Goal: Task Accomplishment & Management: Manage account settings

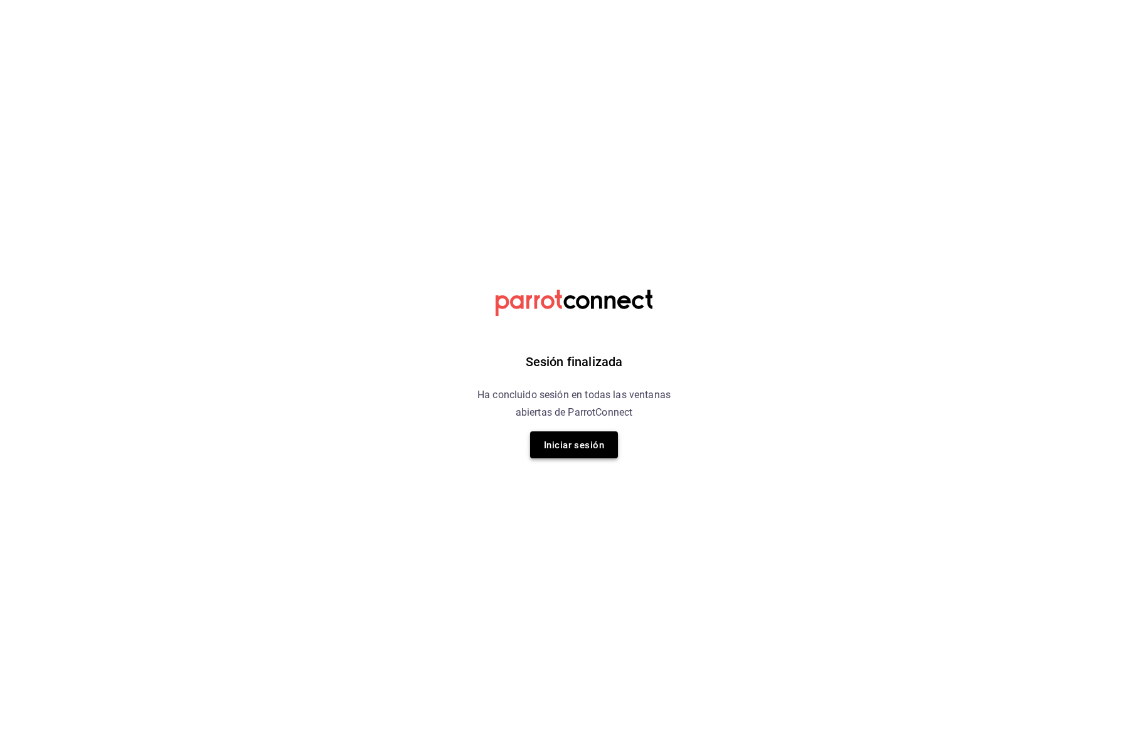
click at [579, 446] on font "Iniciar sesión" at bounding box center [574, 445] width 60 height 11
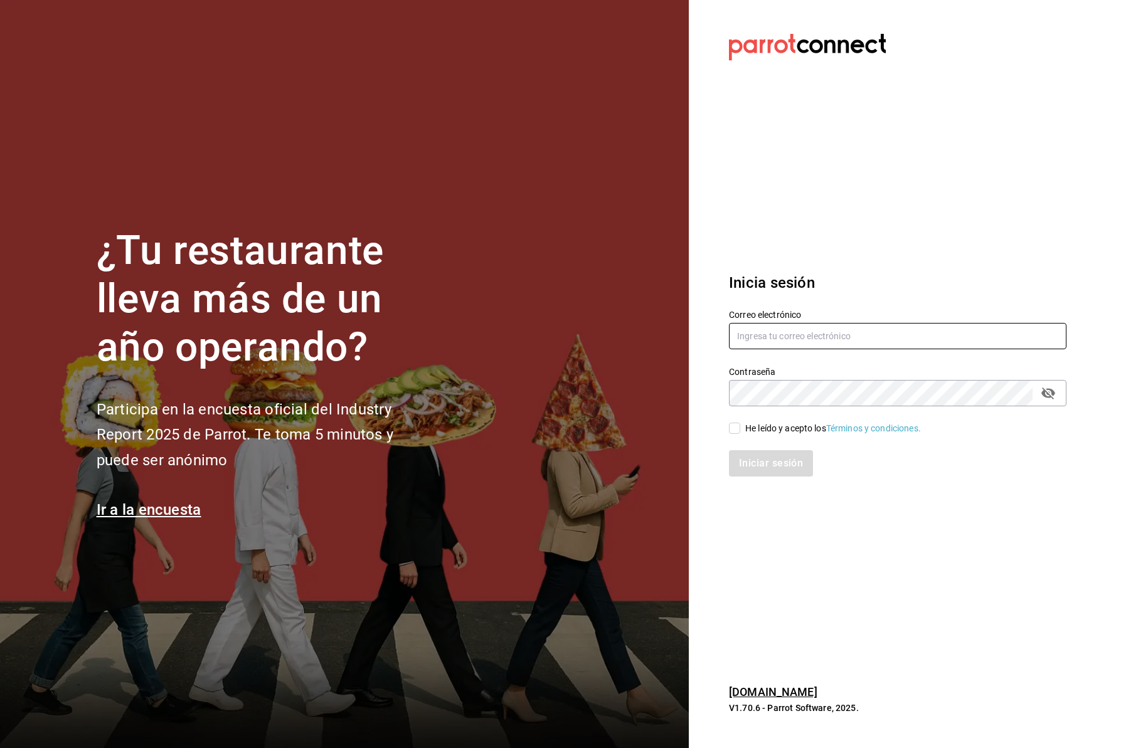
type input "jaimecafe22@gmail.com"
click at [732, 431] on input "He leído y acepto los Términos y condiciones." at bounding box center [734, 428] width 11 height 11
checkbox input "true"
click at [761, 467] on font "Iniciar sesión" at bounding box center [771, 463] width 64 height 12
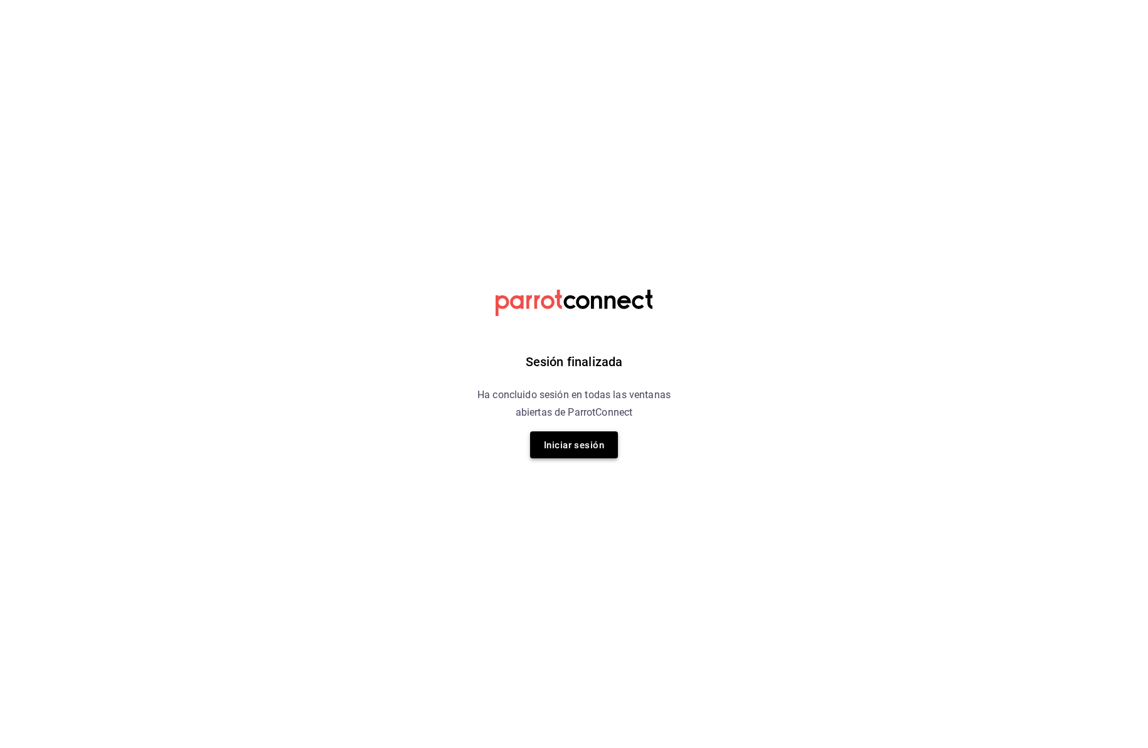
click at [595, 449] on font "Iniciar sesión" at bounding box center [574, 445] width 60 height 11
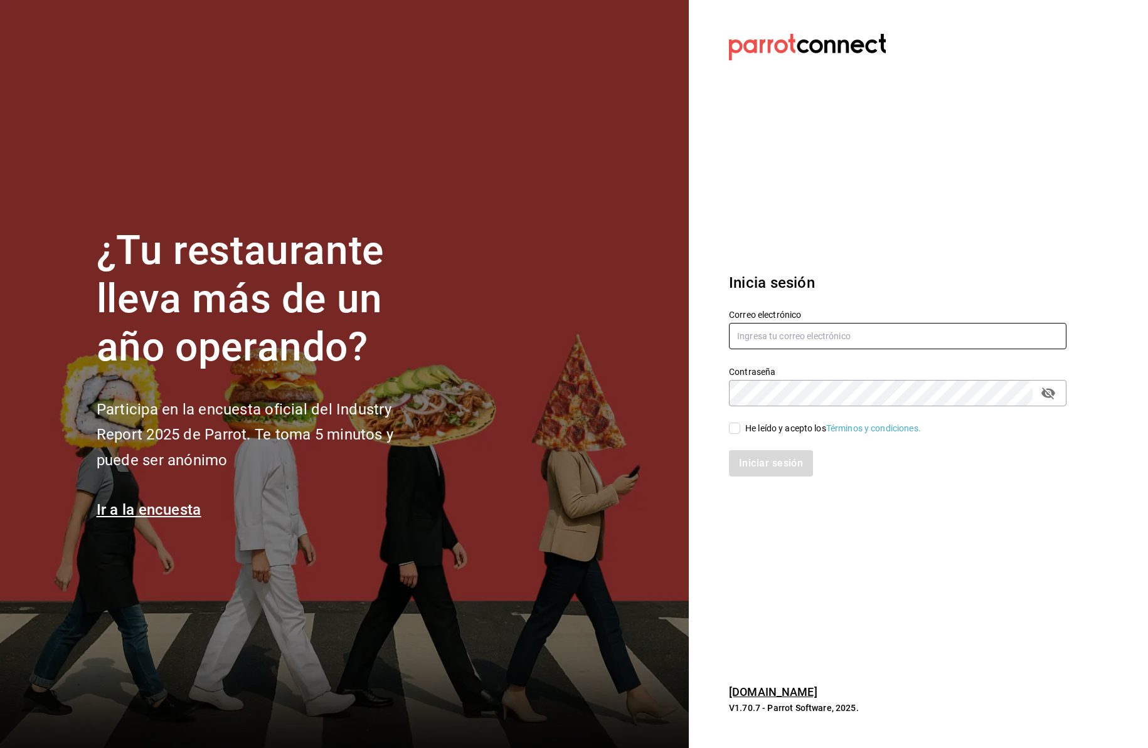
type input "jaimecafe22@gmail.com"
click at [731, 427] on input "He leído y acepto los Términos y condiciones." at bounding box center [734, 428] width 11 height 11
checkbox input "true"
click at [756, 462] on font "Iniciar sesión" at bounding box center [771, 463] width 64 height 12
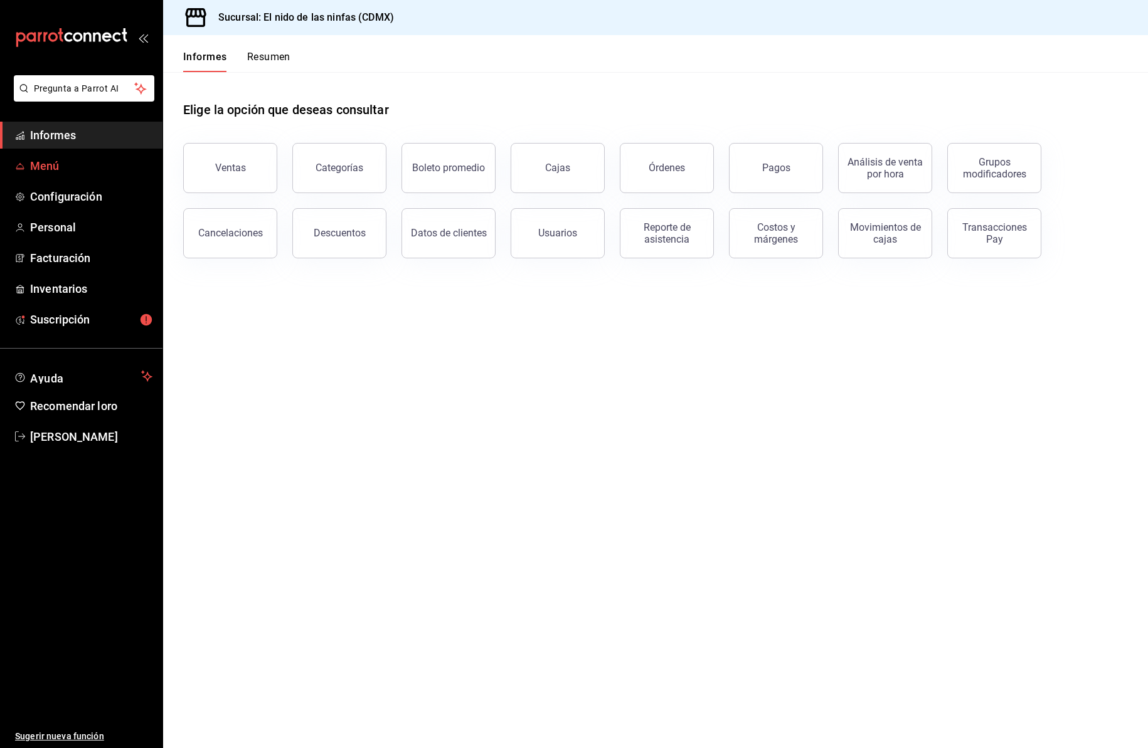
click at [50, 162] on font "Menú" at bounding box center [44, 165] width 29 height 13
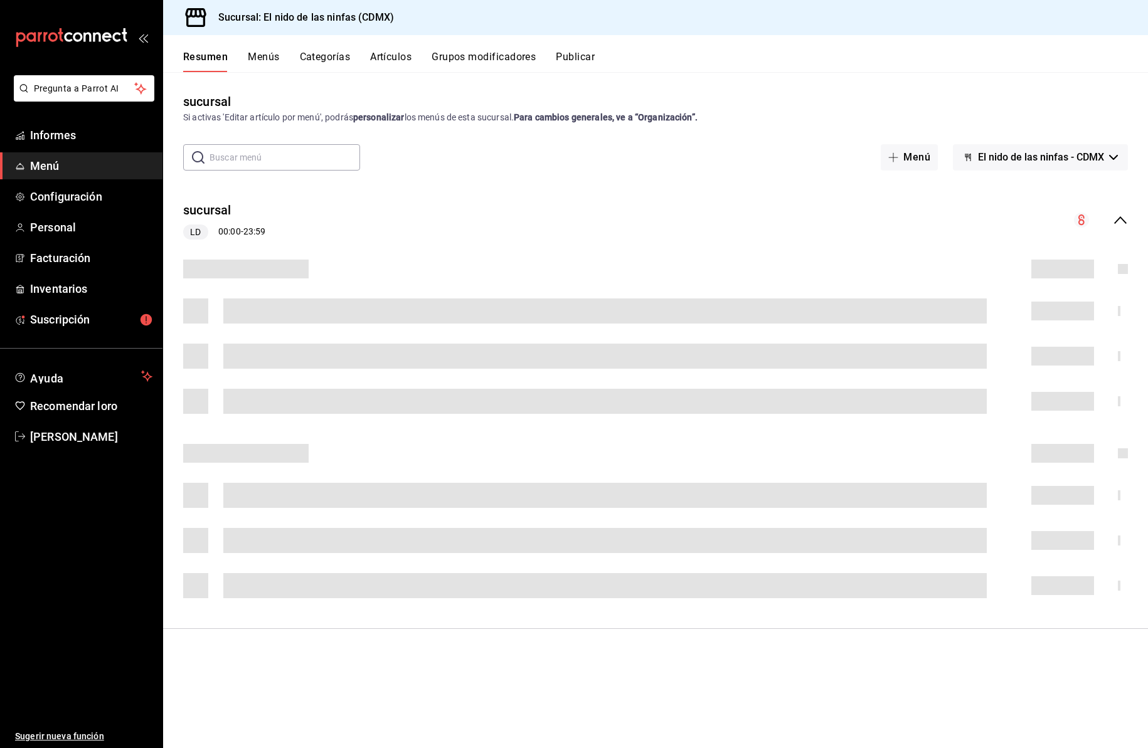
click at [235, 157] on input "text" at bounding box center [284, 157] width 151 height 25
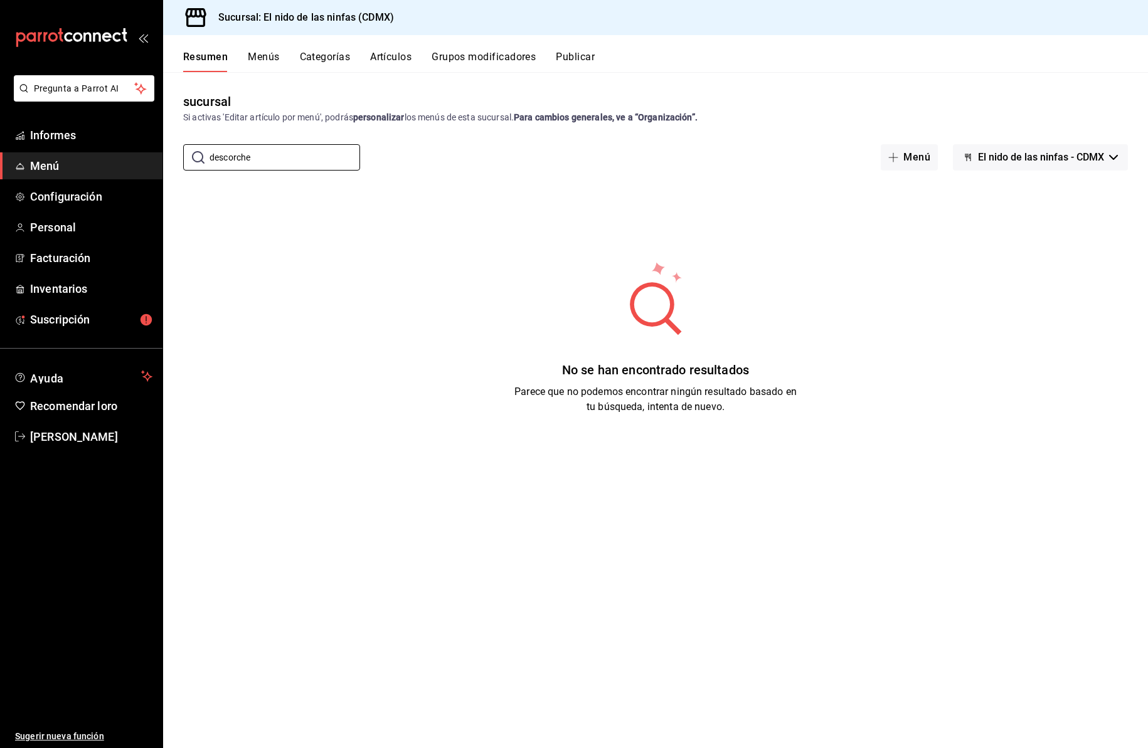
type input "descorche"
click at [386, 55] on font "Artículos" at bounding box center [390, 57] width 41 height 12
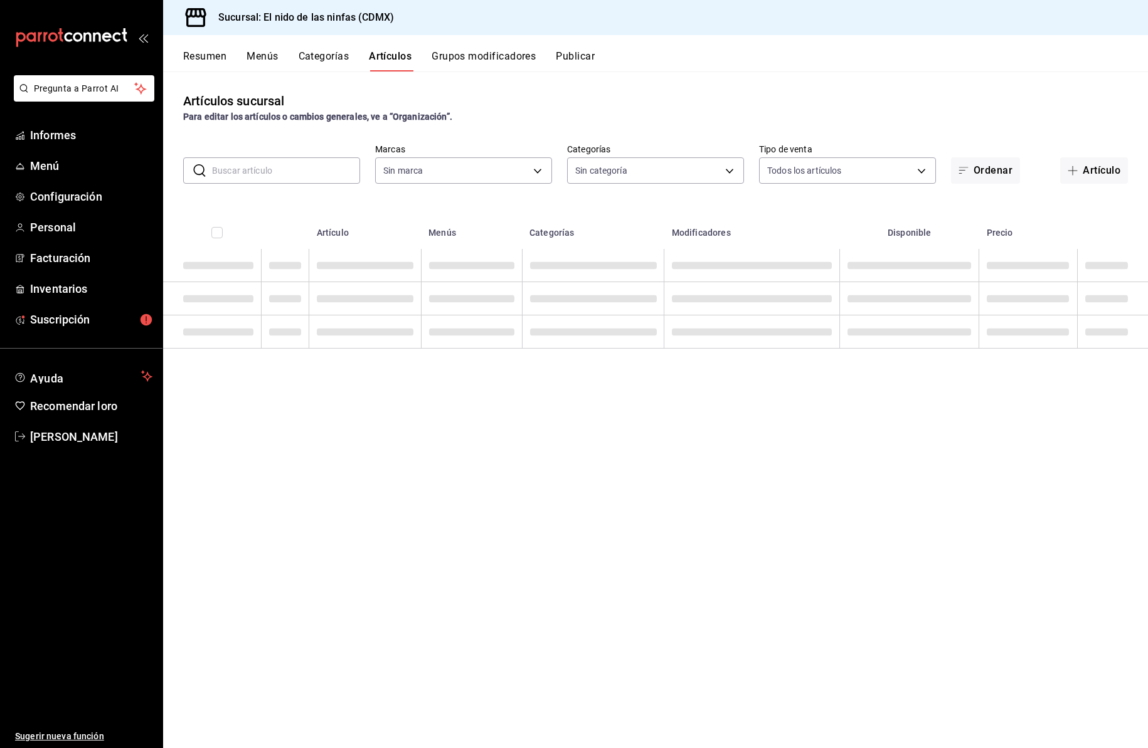
type input "d2e7f705-a92e-4b5a-9c7a-3f8867cbe88b"
click at [286, 171] on input "text" at bounding box center [286, 171] width 148 height 25
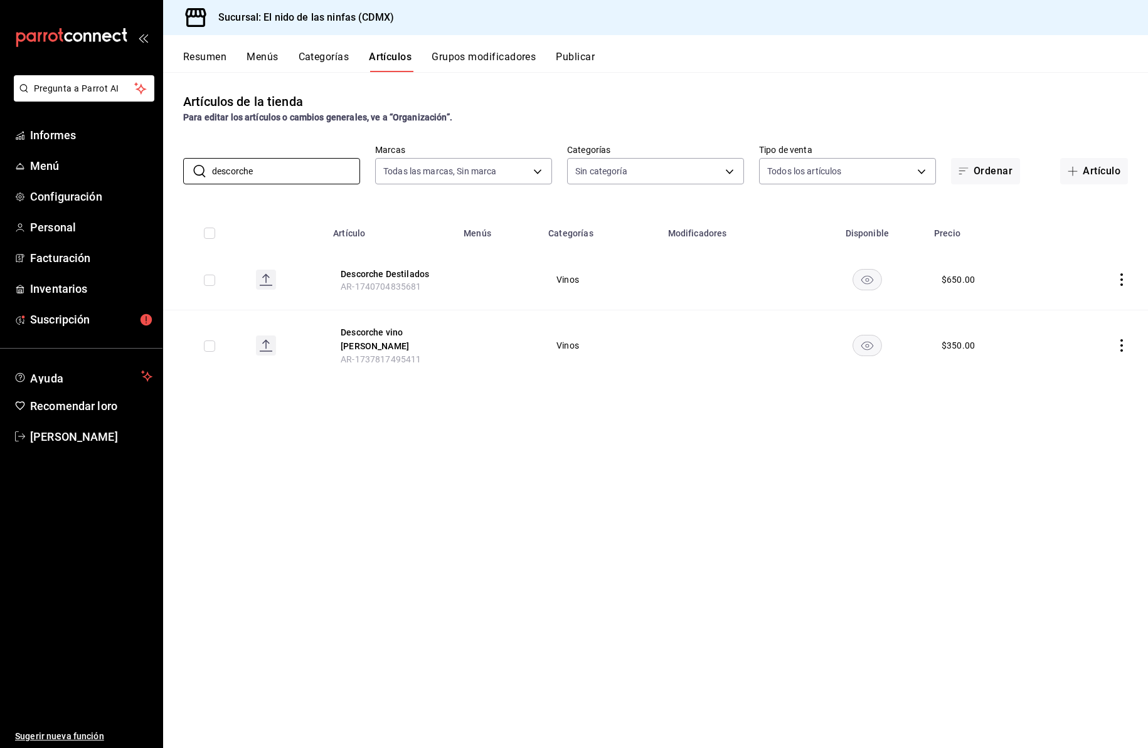
type input "descorche"
click at [1122, 276] on icon "comportamiento" at bounding box center [1121, 279] width 13 height 13
click at [1084, 304] on font "Editar" at bounding box center [1080, 309] width 24 height 10
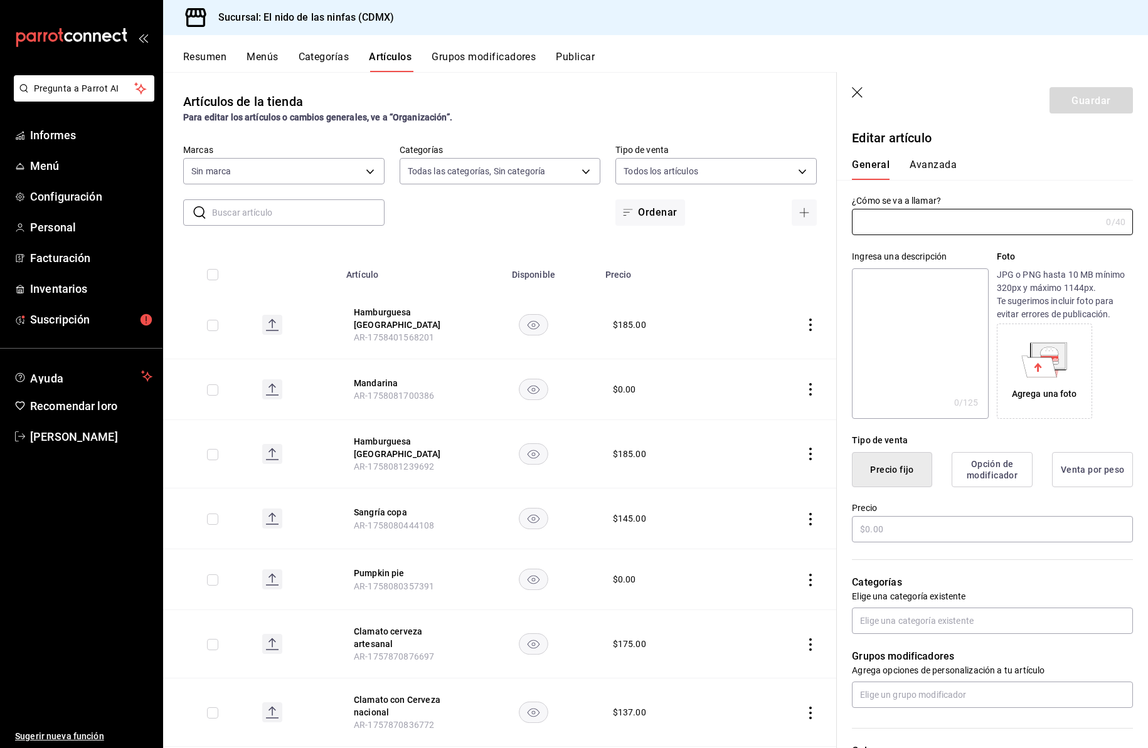
type input "5c205893-a101-45fe-a5e9-0d3a7003fba1,4b68dad8-5fea-4f89-9963-c0d84c3836ef,d07fc…"
type input "Descorche Destilados"
type input "AR-1740704835681"
type input "$650.00"
radio input "false"
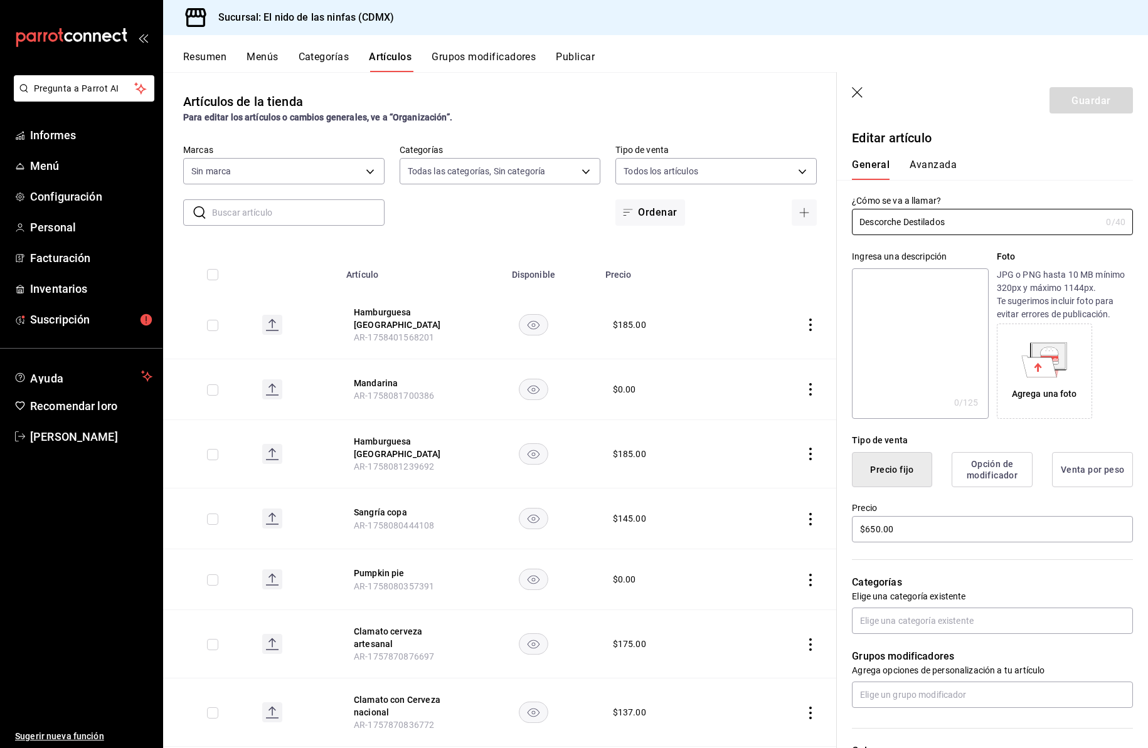
radio input "true"
type input "d2e7f705-a92e-4b5a-9c7a-3f8867cbe88b"
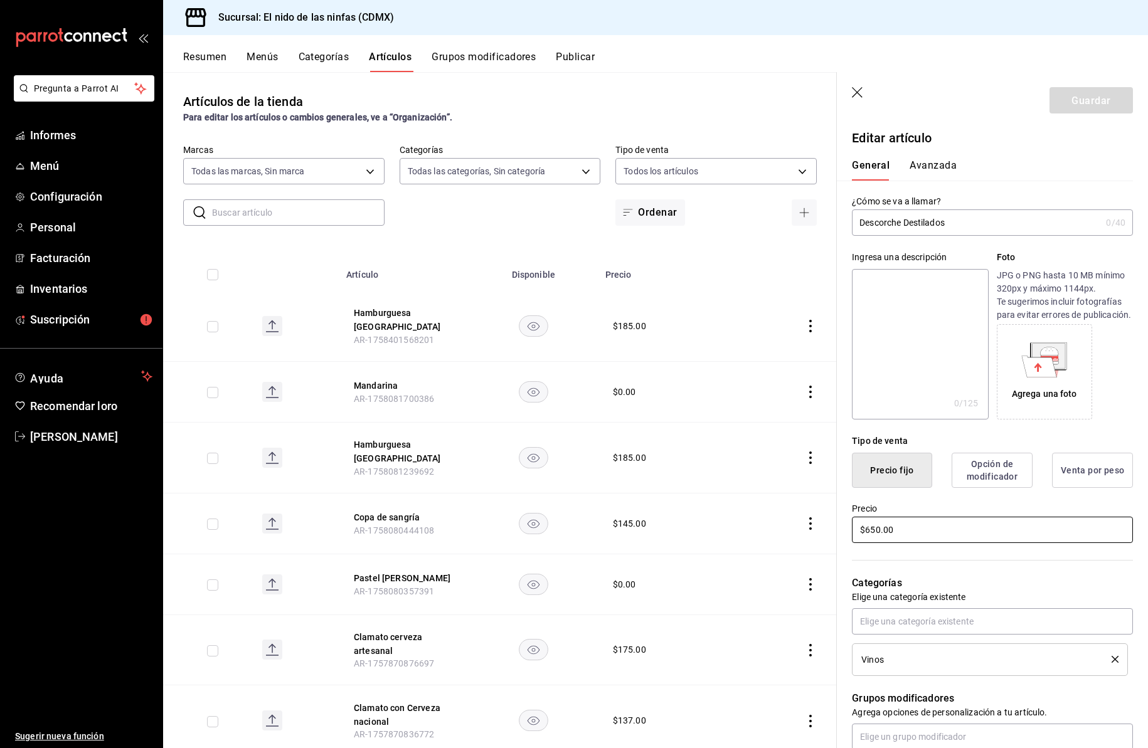
click at [870, 543] on input "$650.00" at bounding box center [992, 530] width 281 height 26
type input "$850.00"
click at [877, 285] on textarea at bounding box center [920, 344] width 136 height 151
type textarea "i"
type textarea "x"
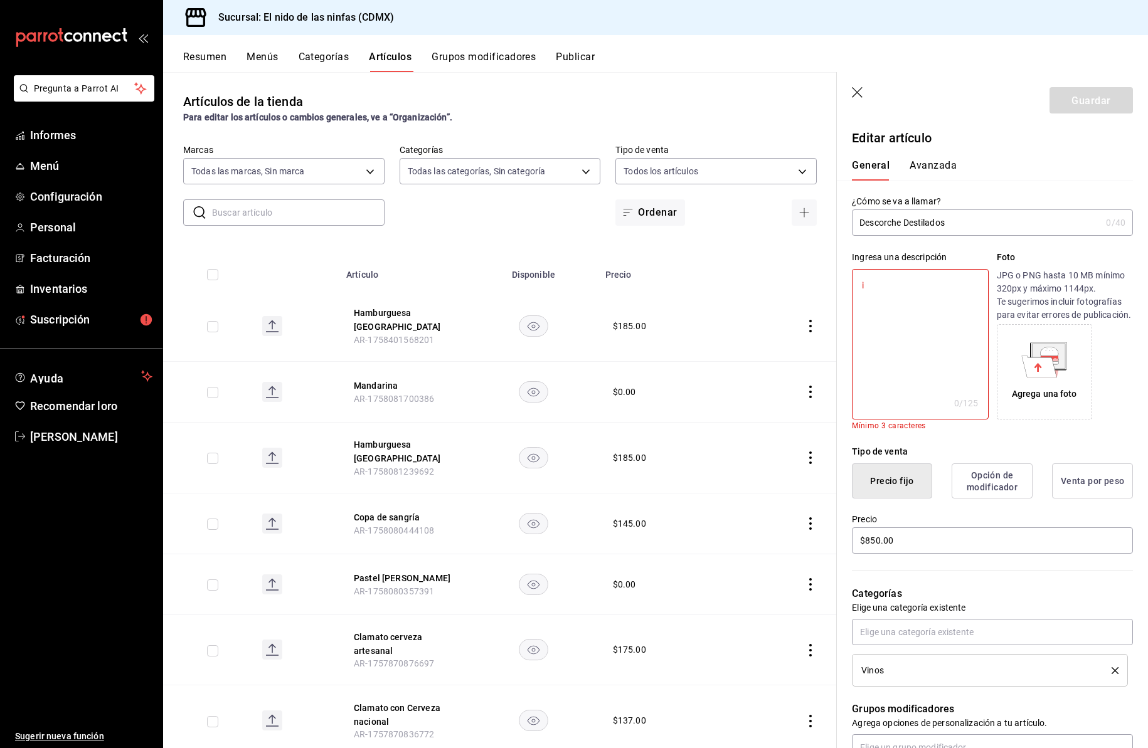
type textarea "in"
type textarea "x"
type textarea "inc"
type textarea "x"
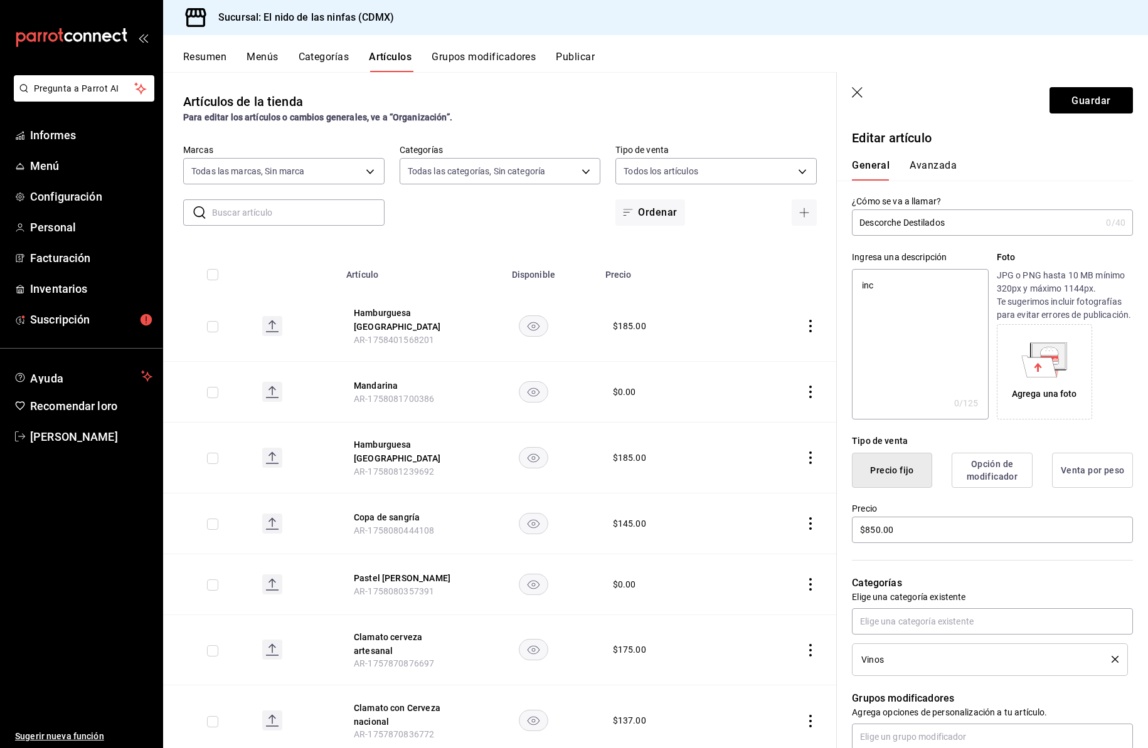
type textarea "incl"
type textarea "x"
type textarea "inclu"
type textarea "x"
type textarea "incluy"
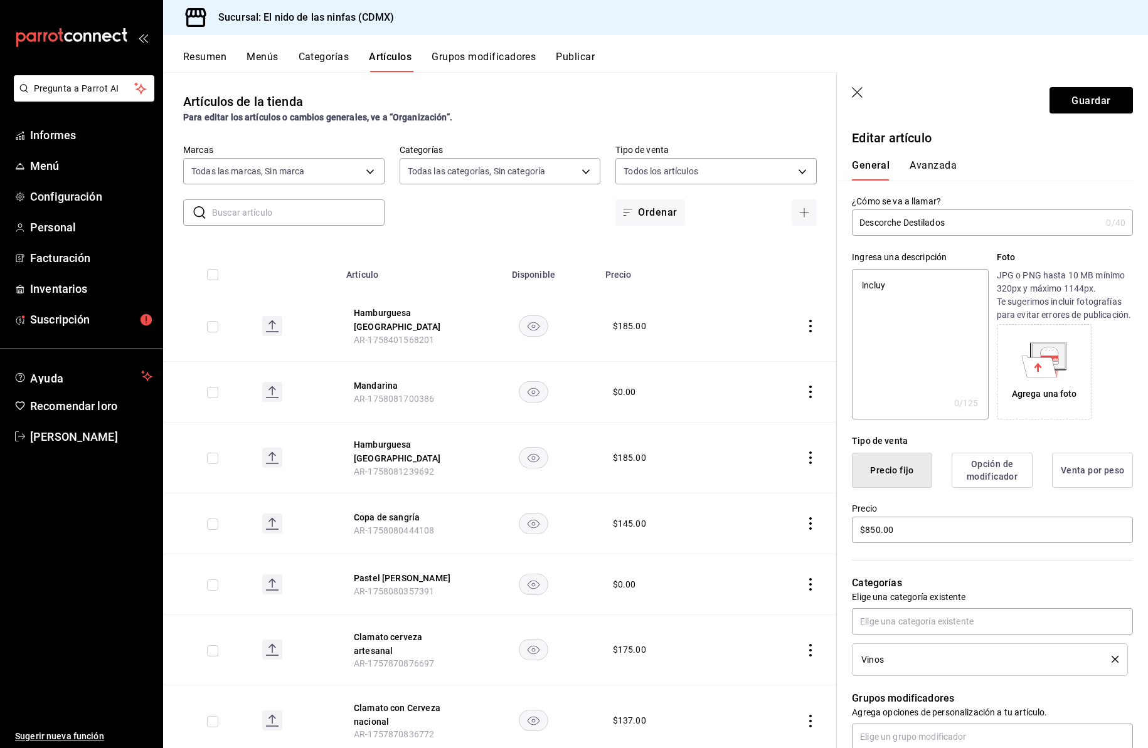
type textarea "x"
type textarea "incluye"
type textarea "x"
type textarea "incluye"
type textarea "x"
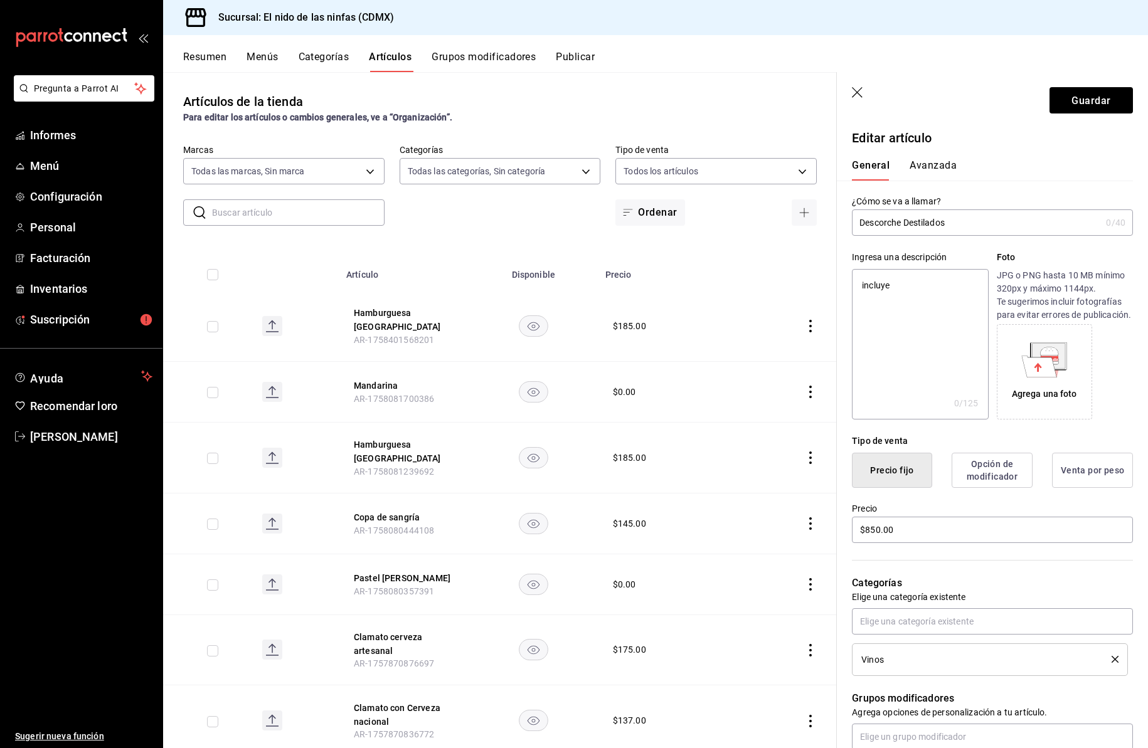
type textarea "incluye 5"
type textarea "x"
type textarea "incluye 5"
type textarea "x"
type textarea "incluye 5 a"
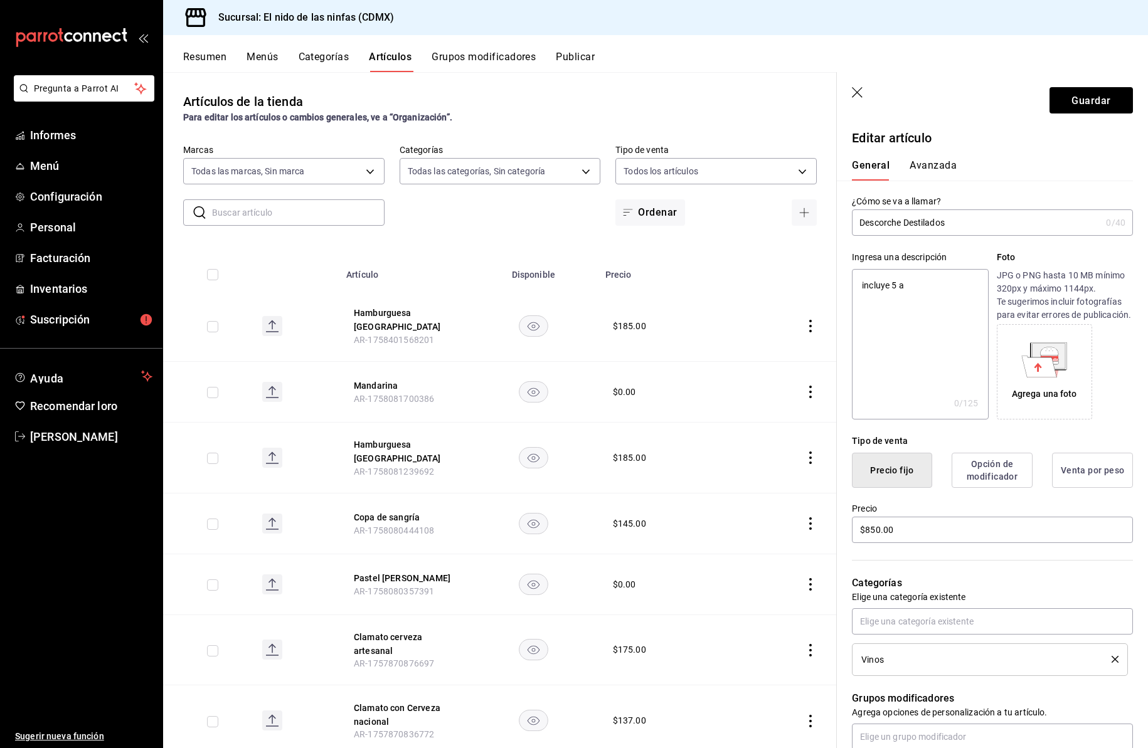
type textarea "x"
type textarea "incluye 5 ag"
type textarea "x"
type textarea "incluye 5 agu"
type textarea "x"
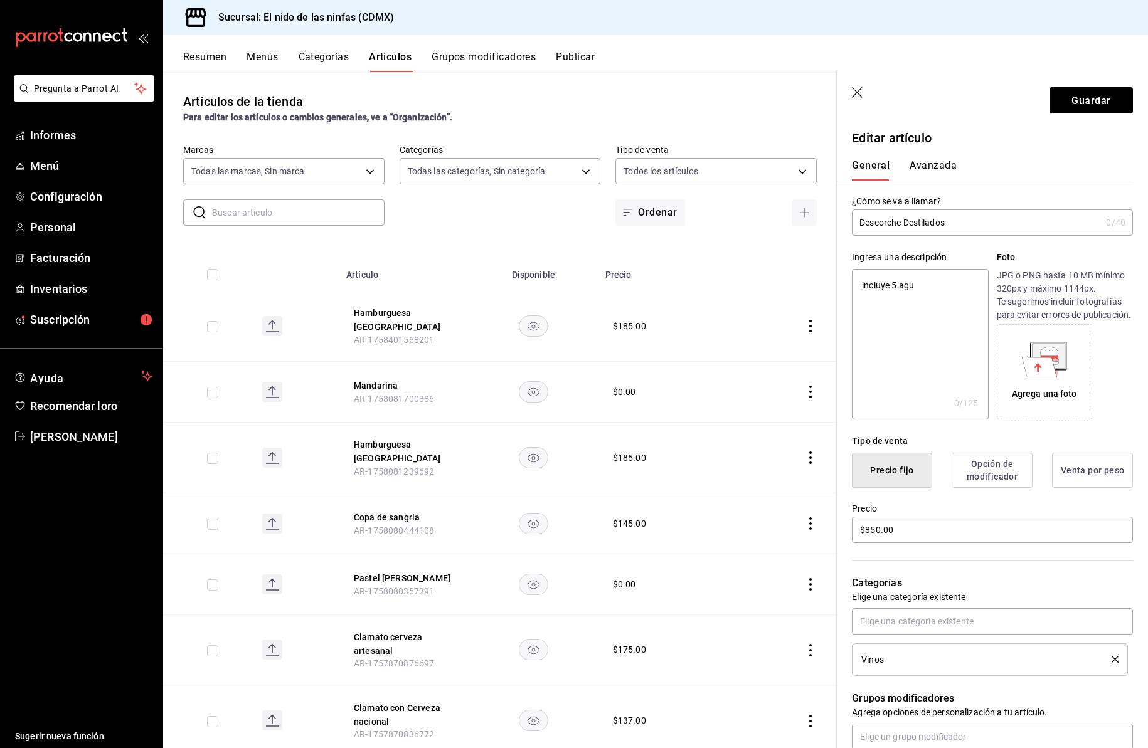
type textarea "incluye 5 agua"
type textarea "x"
type textarea "incluye 5 aguas"
type textarea "x"
type textarea "incluye 5 aguas"
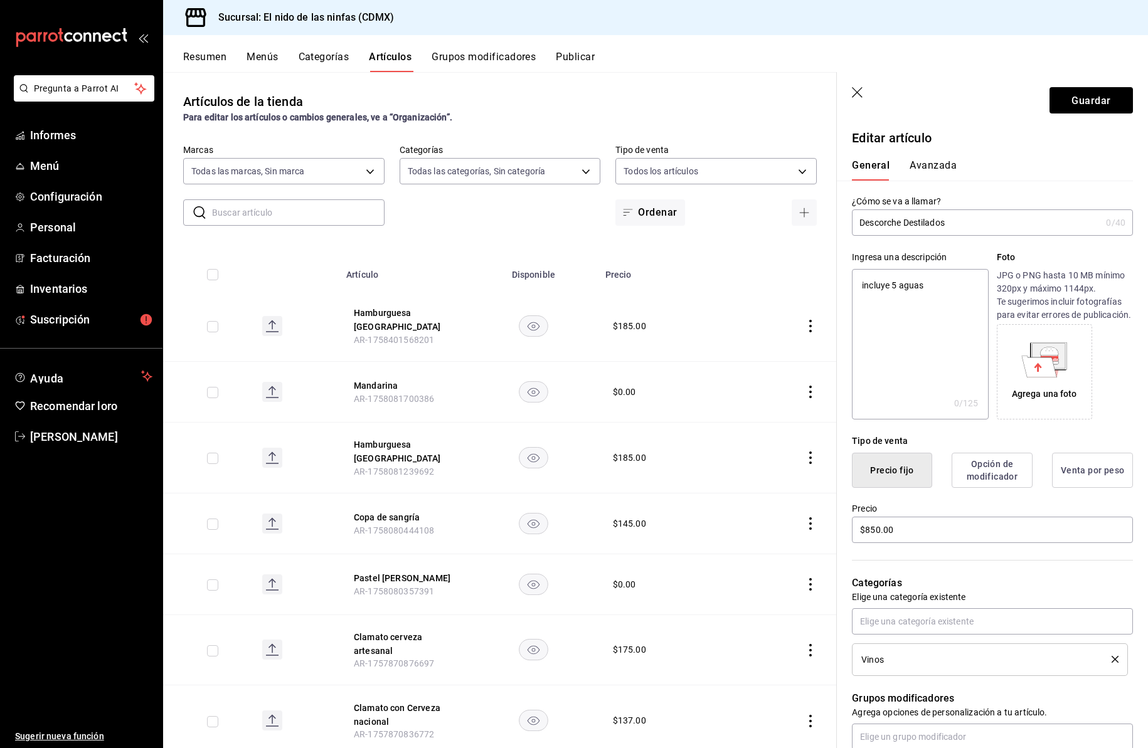
type textarea "x"
type textarea "incluye 5 aguas m"
type textarea "x"
type textarea "incluye 5 aguas mi"
type textarea "x"
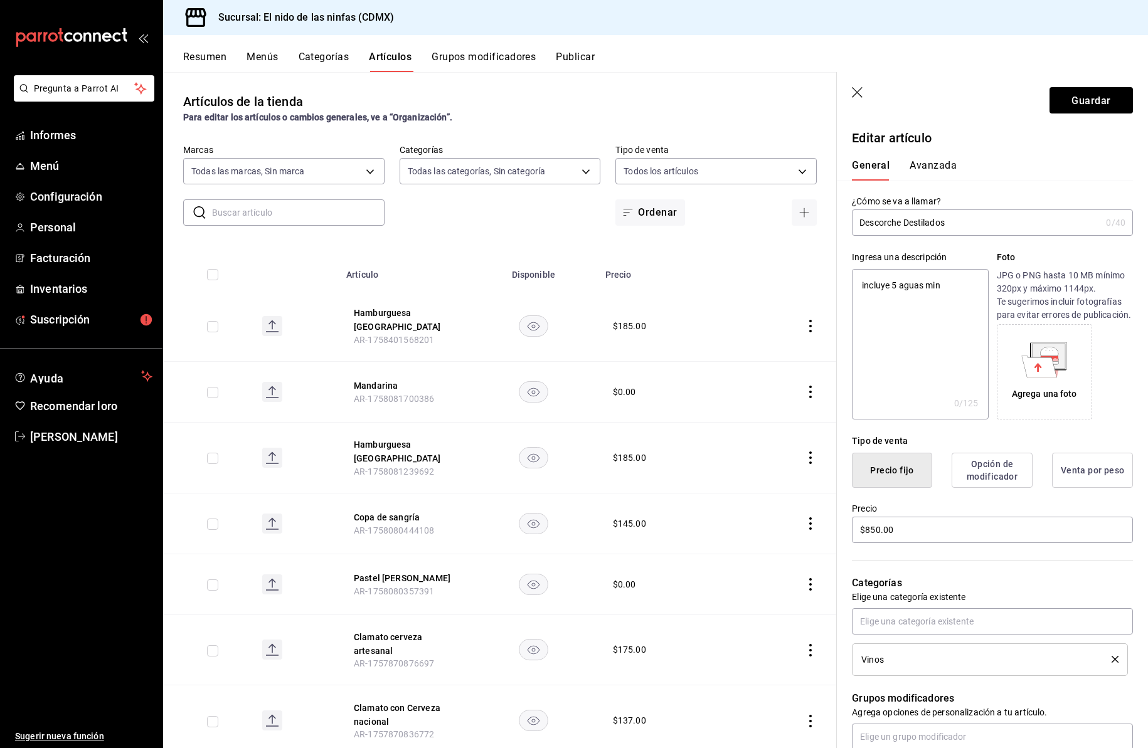
type textarea "incluye 5 aguas mine"
type textarea "x"
type textarea "incluye 5 aguas [PERSON_NAME]"
type textarea "x"
type textarea "incluye 5 aguas minera"
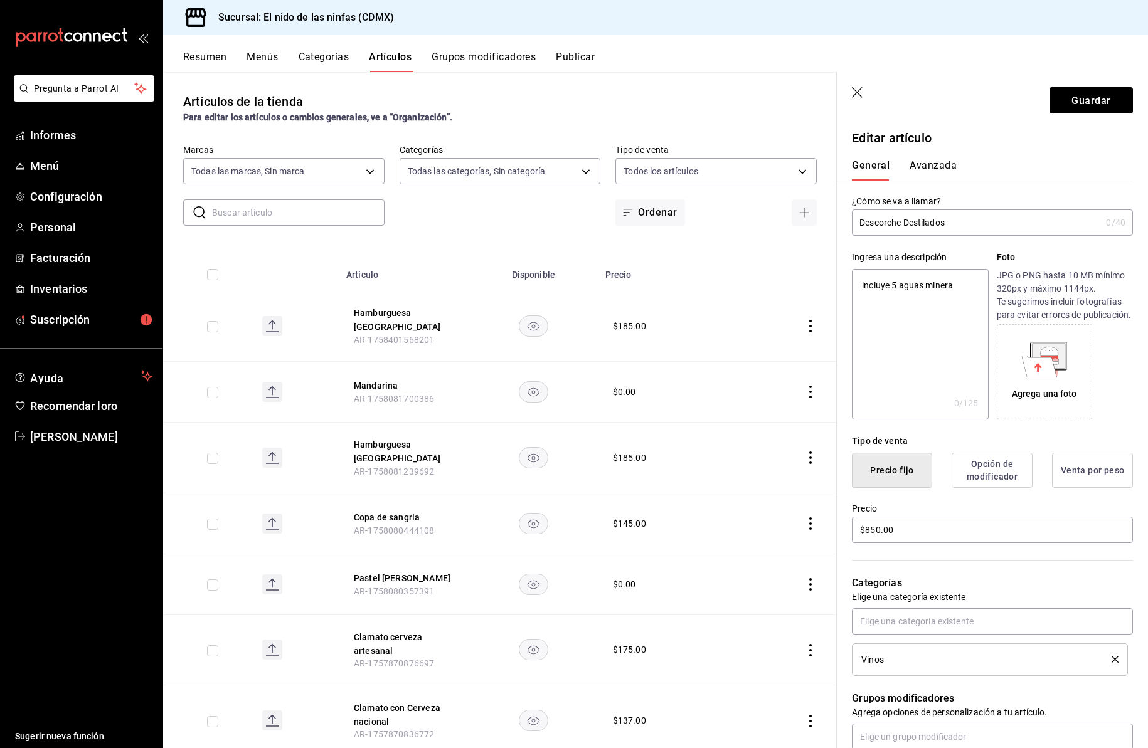
type textarea "x"
type textarea "incluye 5 aguas mineral"
type textarea "x"
type textarea "incluye 5 aguas minerale"
type textarea "x"
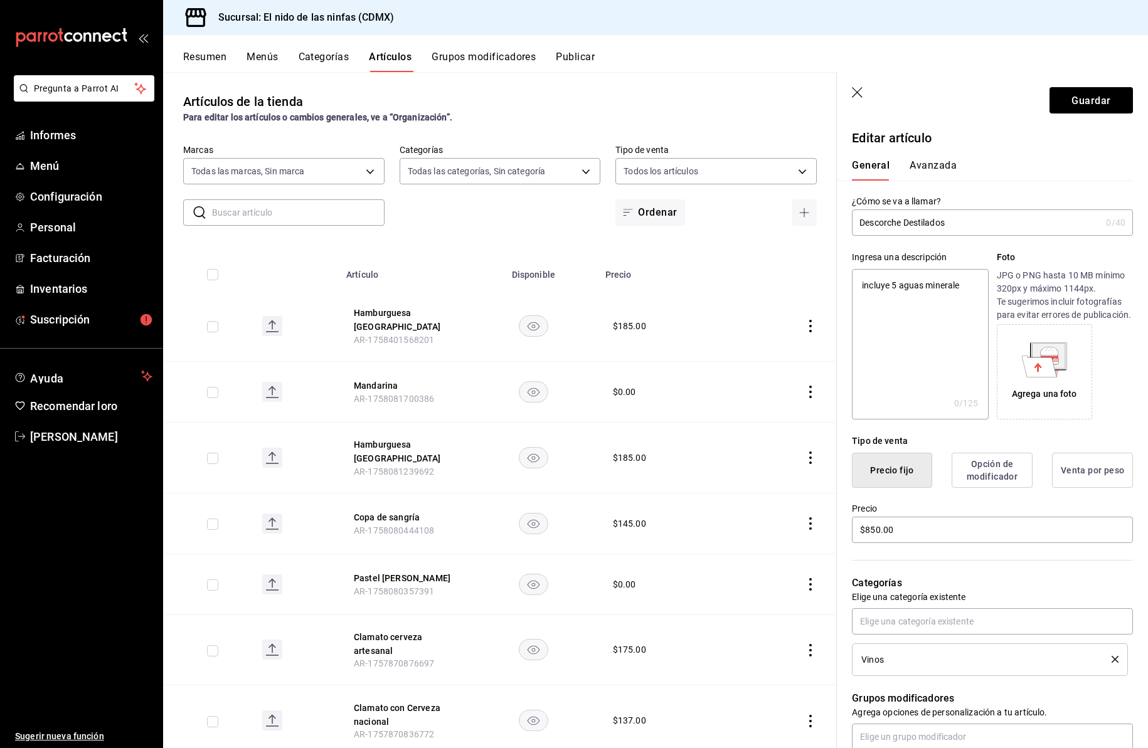
type textarea "incluye 5 aguas minerales"
type textarea "x"
type textarea "incluye 5 aguas minerales"
type textarea "x"
type textarea "incluye 5 aguas minerales y"
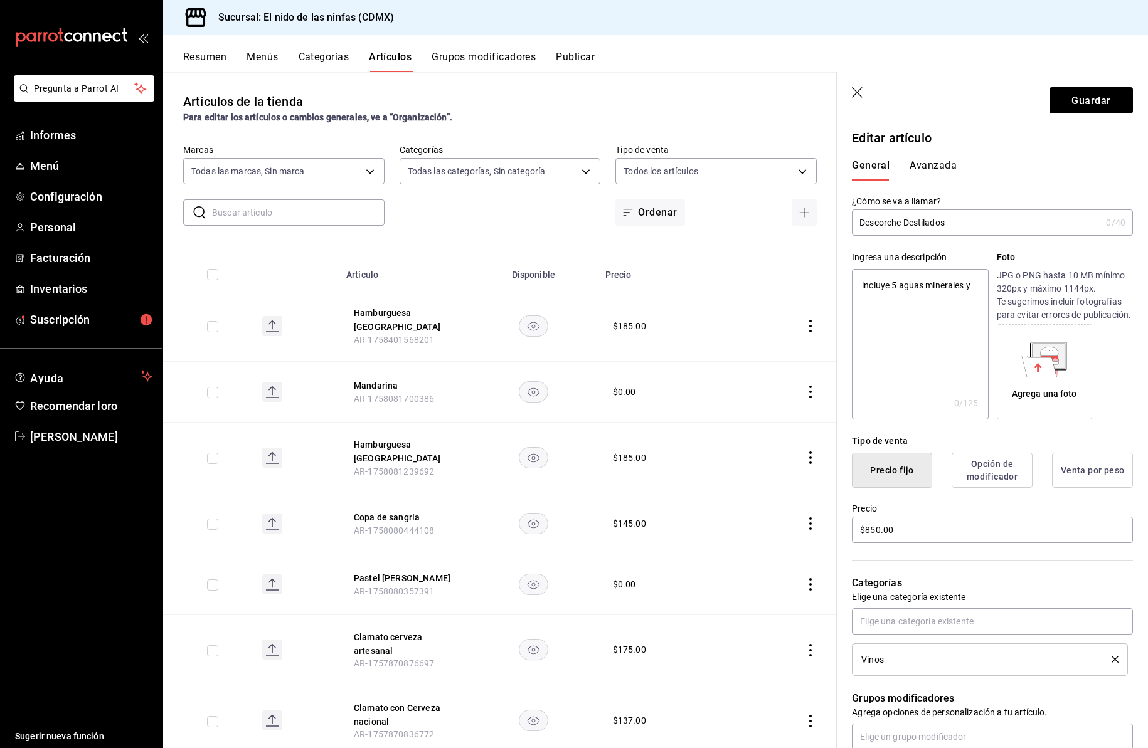
type textarea "x"
type textarea "incluye 5 aguas minerales y"
type textarea "x"
type textarea "incluye 5 aguas minerales y 5"
type textarea "x"
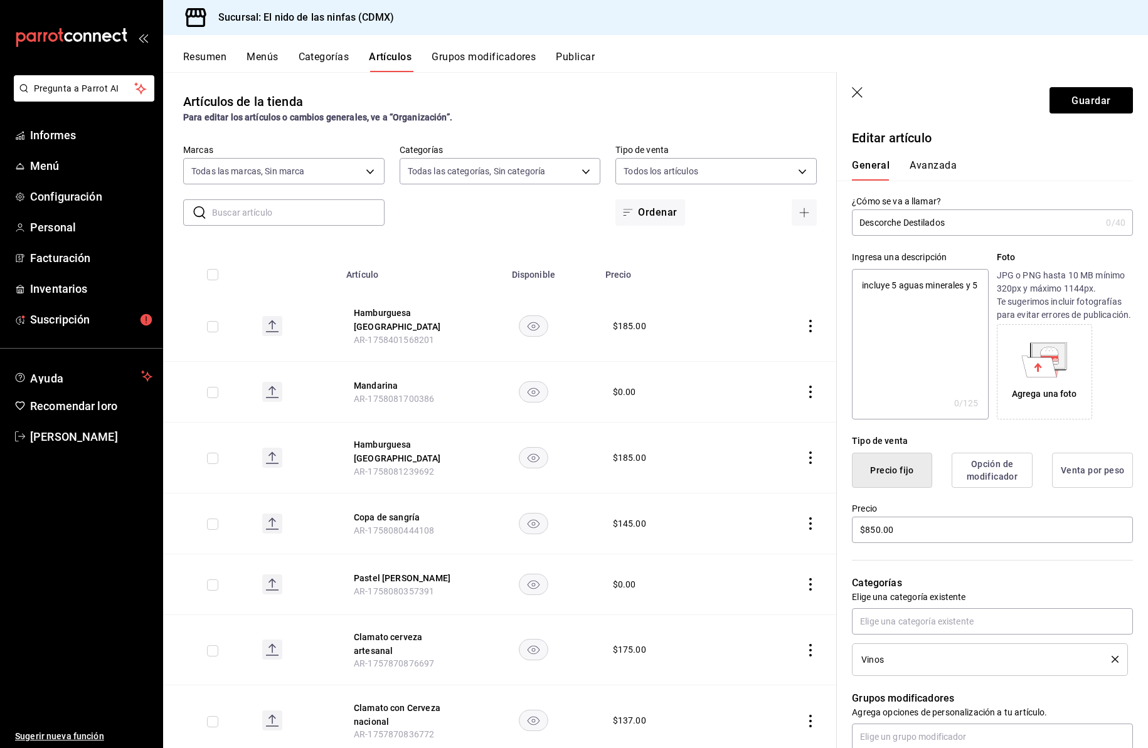
type textarea "incluye 5 aguas minerales y 5"
type textarea "x"
type textarea "incluye 5 aguas minerales y 5 r"
type textarea "x"
type textarea "incluye 5 aguas minerales y 5 re"
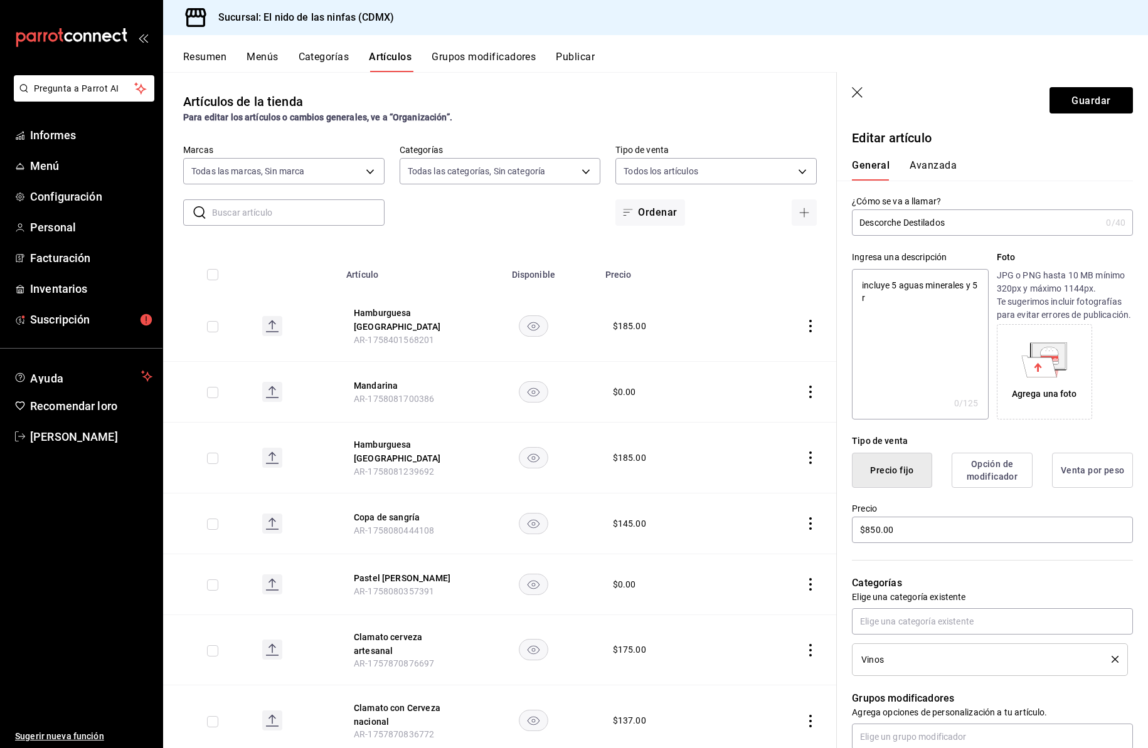
type textarea "x"
type textarea "incluye 5 aguas minerales y 5 refr"
type textarea "x"
type textarea "incluye 5 aguas minerales y 5 refre"
type textarea "x"
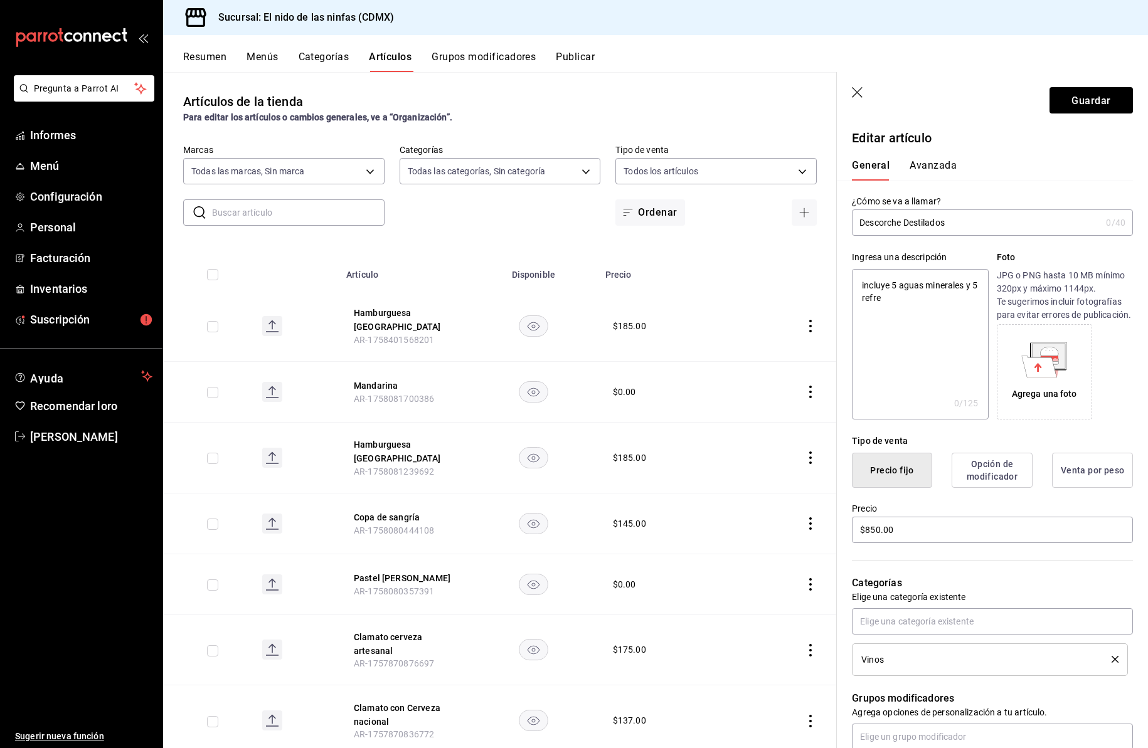
type textarea "incluye 5 aguas minerales y 5 refrec"
type textarea "x"
type textarea "incluye 5 aguas minerales y 5 refreco"
type textarea "x"
type textarea "incluye 5 aguas minerales y 5 refrecos"
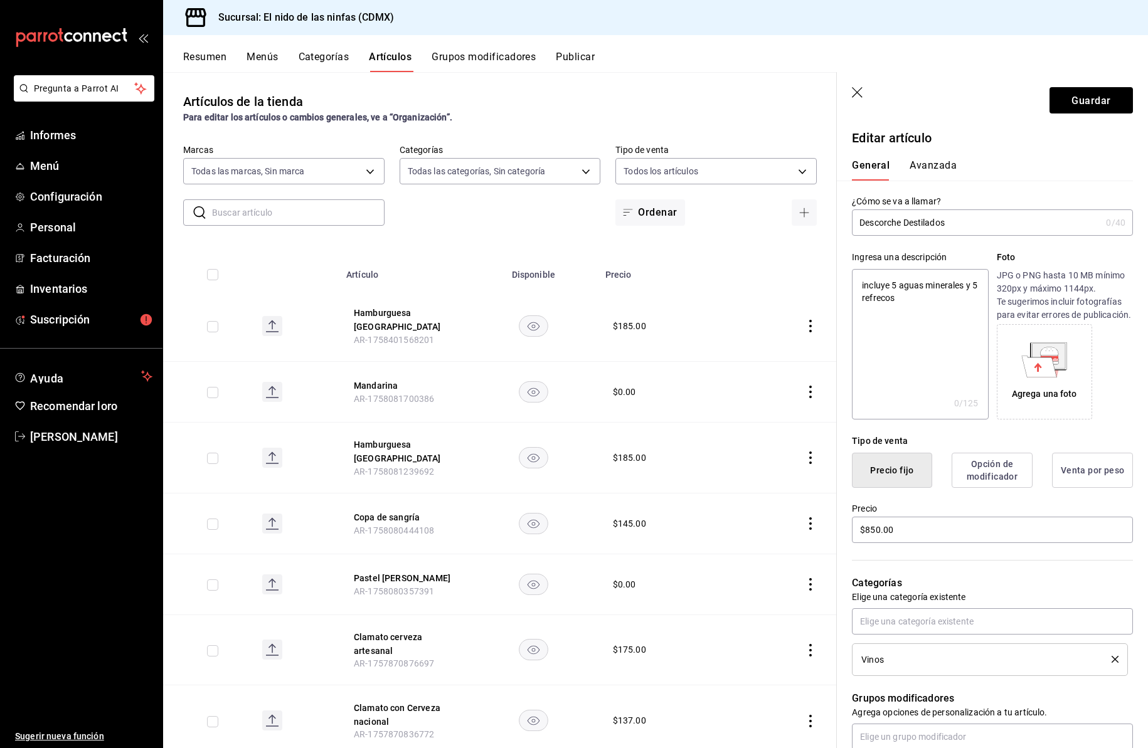
type textarea "x"
type textarea "incluye 5 aguas minerales y 5 refrecos de"
type textarea "x"
type textarea "incluye 5 aguas minerales y 5 refrecos de c"
type textarea "x"
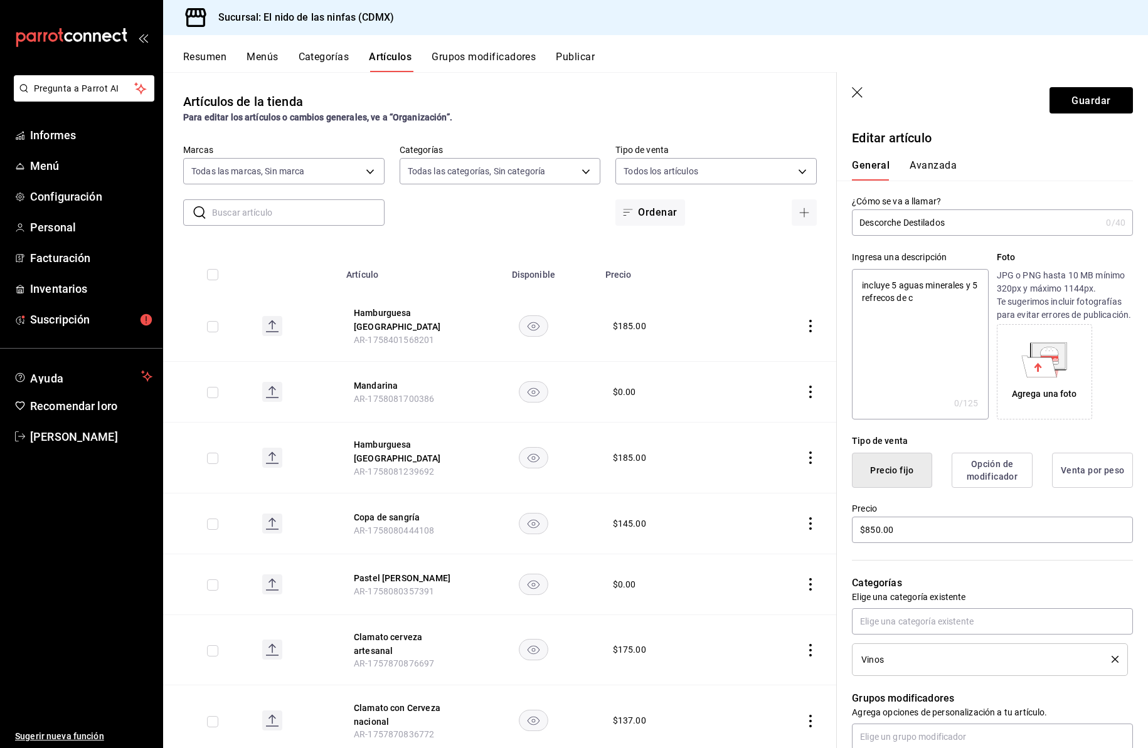
type textarea "incluye 5 aguas minerales y 5 refrecos de co"
type textarea "x"
type textarea "incluye 5 aguas minerales y 5 refrecos de cola"
type textarea "x"
click at [890, 301] on textarea "incluye 5 aguas minerales y 5 refrecos de cola" at bounding box center [920, 344] width 136 height 151
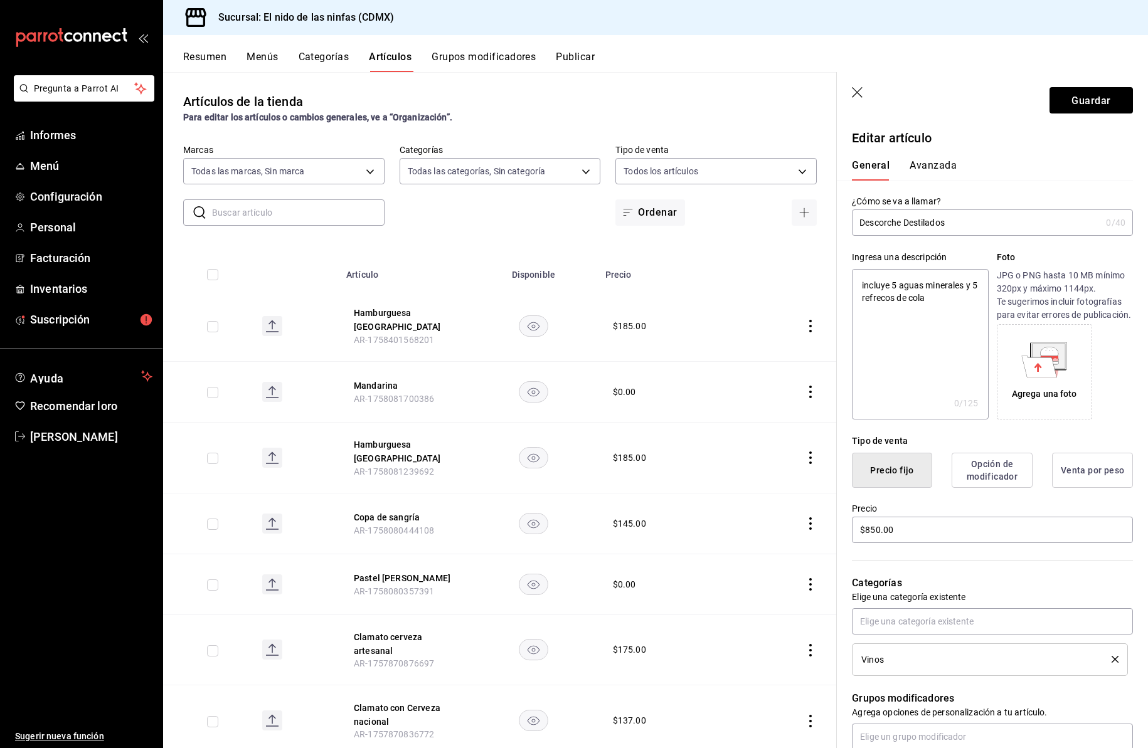
click at [888, 300] on textarea "incluye 5 aguas minerales y 5 refrecos de cola" at bounding box center [920, 344] width 136 height 151
type textarea "incluye 5 aguas minerales y 5 refrescos de cola"
type textarea "x"
click at [891, 287] on textarea "incluye 5 aguas minerales y 5 refrescos de cola" at bounding box center [920, 344] width 136 height 151
type textarea "incluye v5 aguas minerales y 5 refrescos de cola"
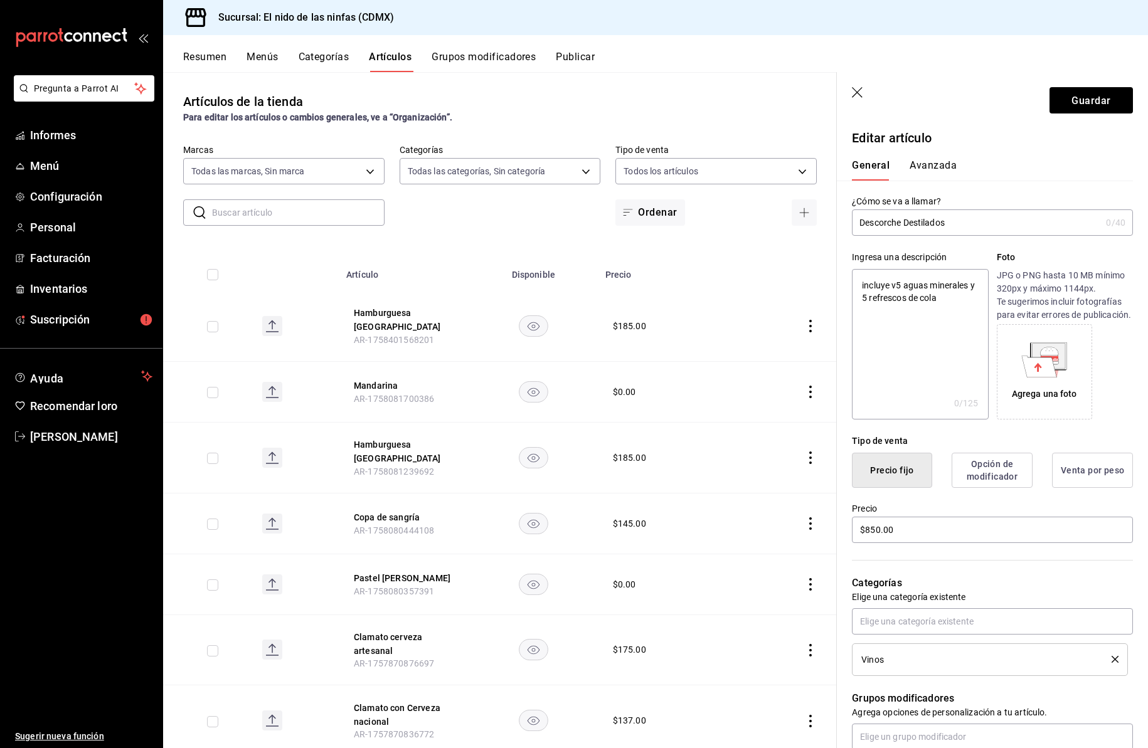
type textarea "x"
type textarea "incluye va5 aguas minerales y 5 refrescos de cola"
type textarea "x"
type textarea "incluye vas5 aguas minerales y 5 refrescos de cola"
type textarea "x"
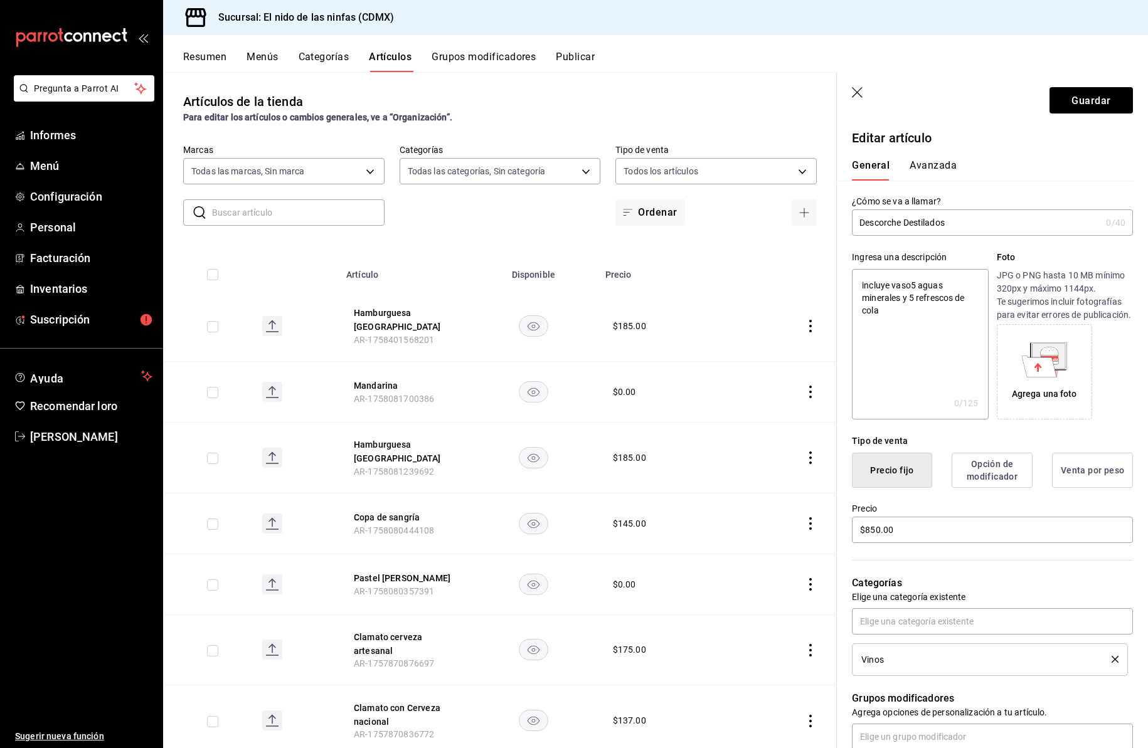
type textarea "incluye vasos5 aguas minerales y 5 refrescos de cola"
type textarea "x"
type textarea "incluye vasos 5 aguas minerales y 5 refrescos de cola"
type textarea "x"
type textarea "incluye vasos5 aguas minerales y 5 refrescos de cola"
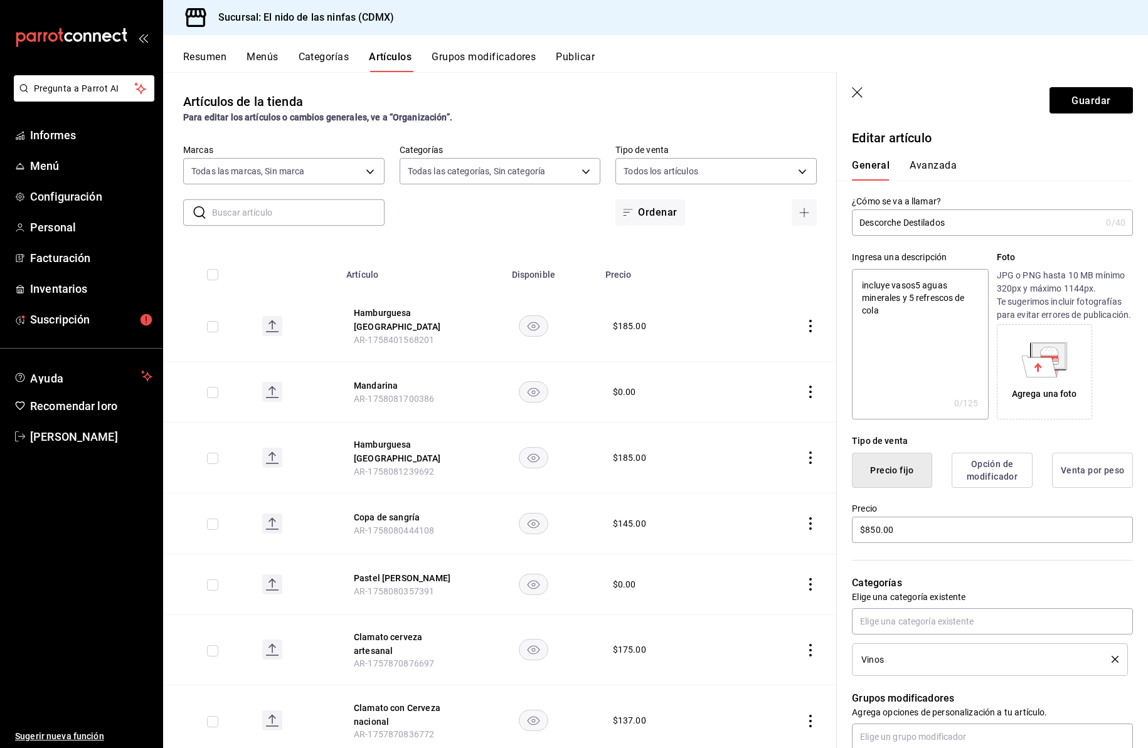
type textarea "x"
type textarea "incluye vasos,5 aguas minerales y 5 refrescos de cola"
type textarea "x"
type textarea "incluye vasos, 5 aguas minerales y 5 refrescos de cola"
type textarea "x"
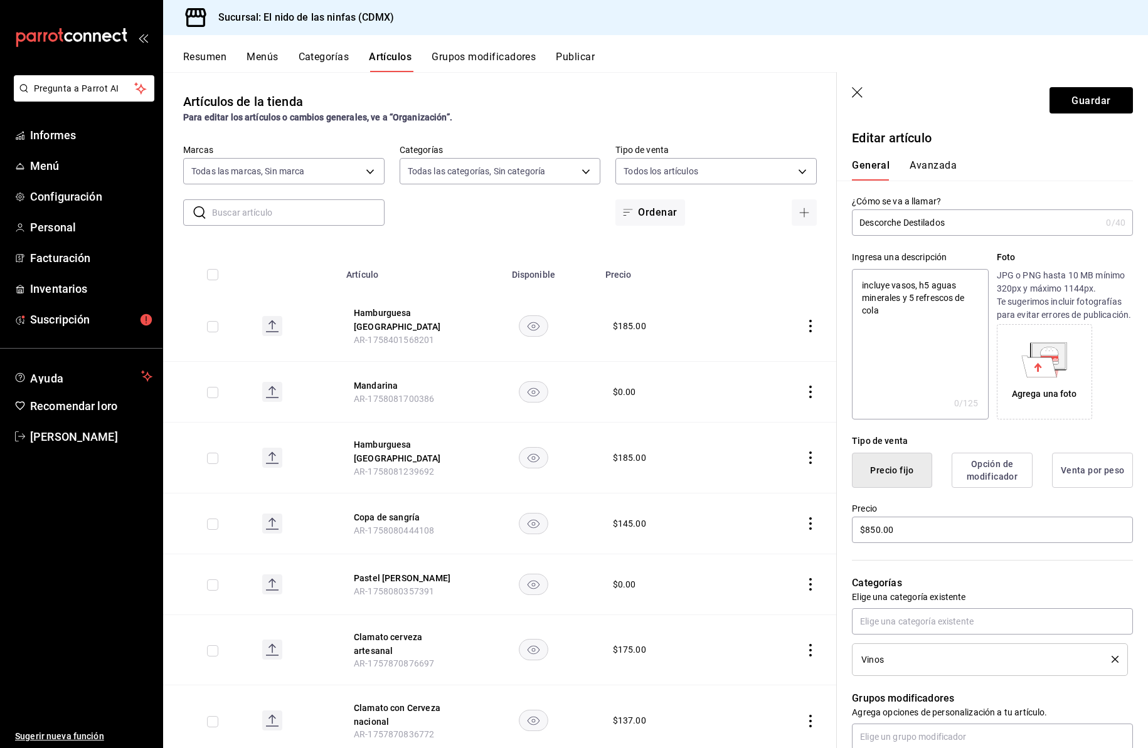
type textarea "incluye vasos, hi5 aguas minerales y 5 refrescos de cola"
type textarea "x"
type textarea "incluye vasos, hie5 aguas minerales y 5 refrescos de cola"
type textarea "x"
type textarea "incluye vasos, hiel5 aguas minerales y 5 refrescos de cola"
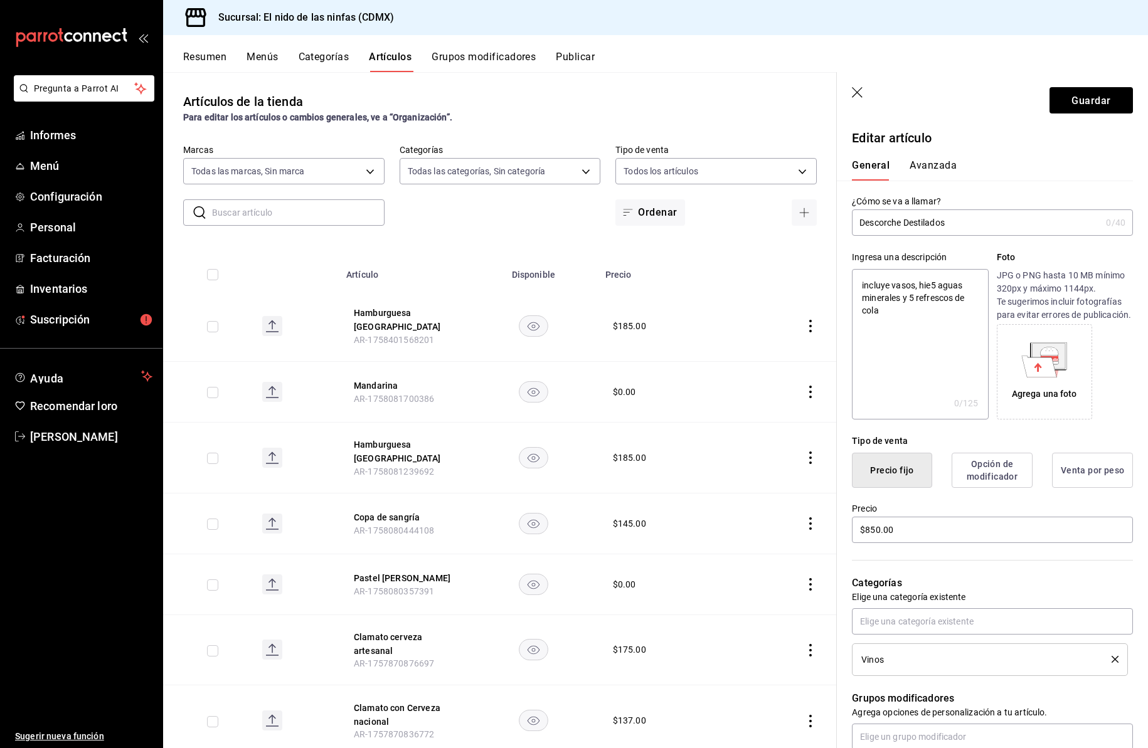
type textarea "x"
type textarea "incluye vasos, hielo5 aguas minerales y 5 refrescos de cola"
type textarea "x"
type textarea "incluye vasos, hielo 5 aguas minerales y 5 refrescos de cola"
type textarea "x"
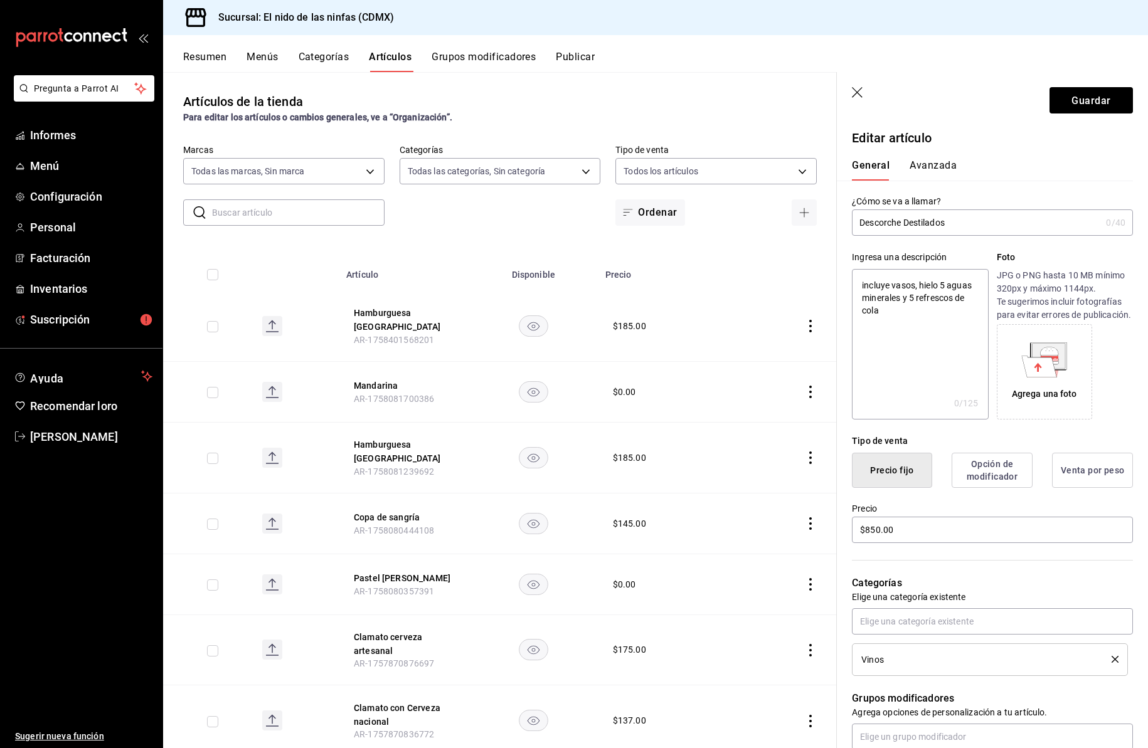
type textarea "incluye vasos, hielo5 aguas minerales y 5 refrescos de cola"
type textarea "x"
type textarea "incluye vasos, hielo,5 aguas minerales y 5 refrescos de cola"
type textarea "x"
type textarea "incluye vasos, hielo, 5 aguas minerales y 5 refrescos de cola"
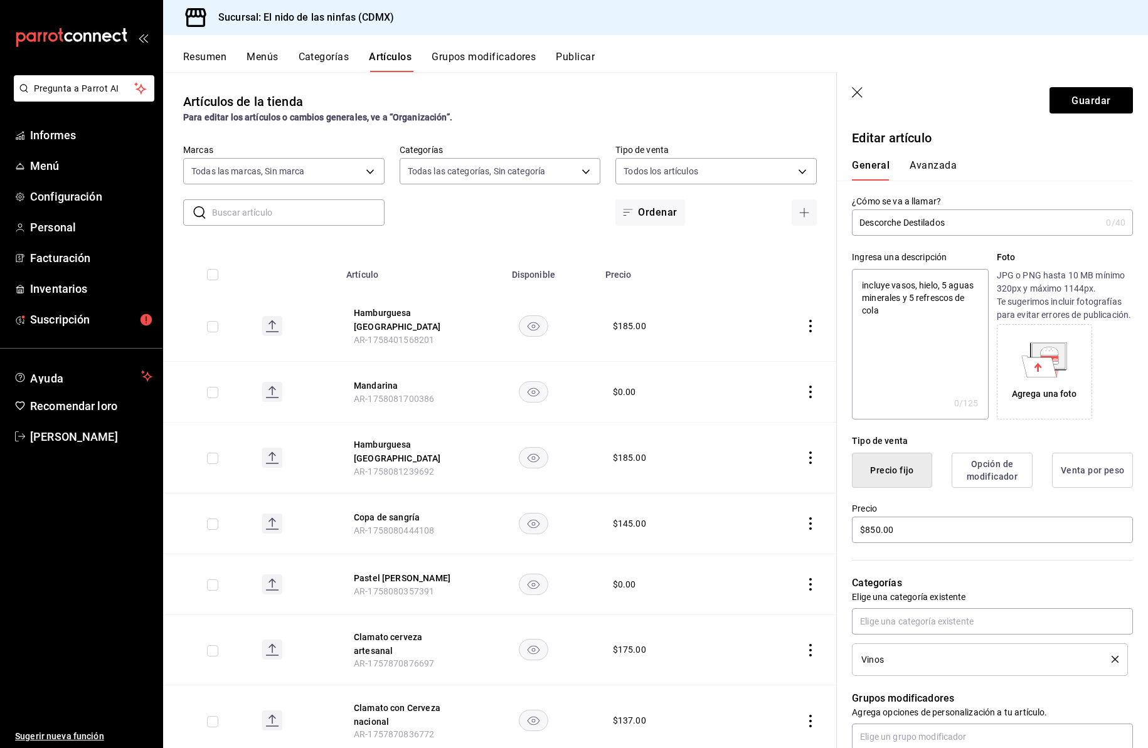
type textarea "x"
type textarea "incluye vasos, hielo, 5 aguas minerales y 5 refrescos de cola"
click at [1088, 97] on font "Guardar" at bounding box center [1090, 100] width 39 height 12
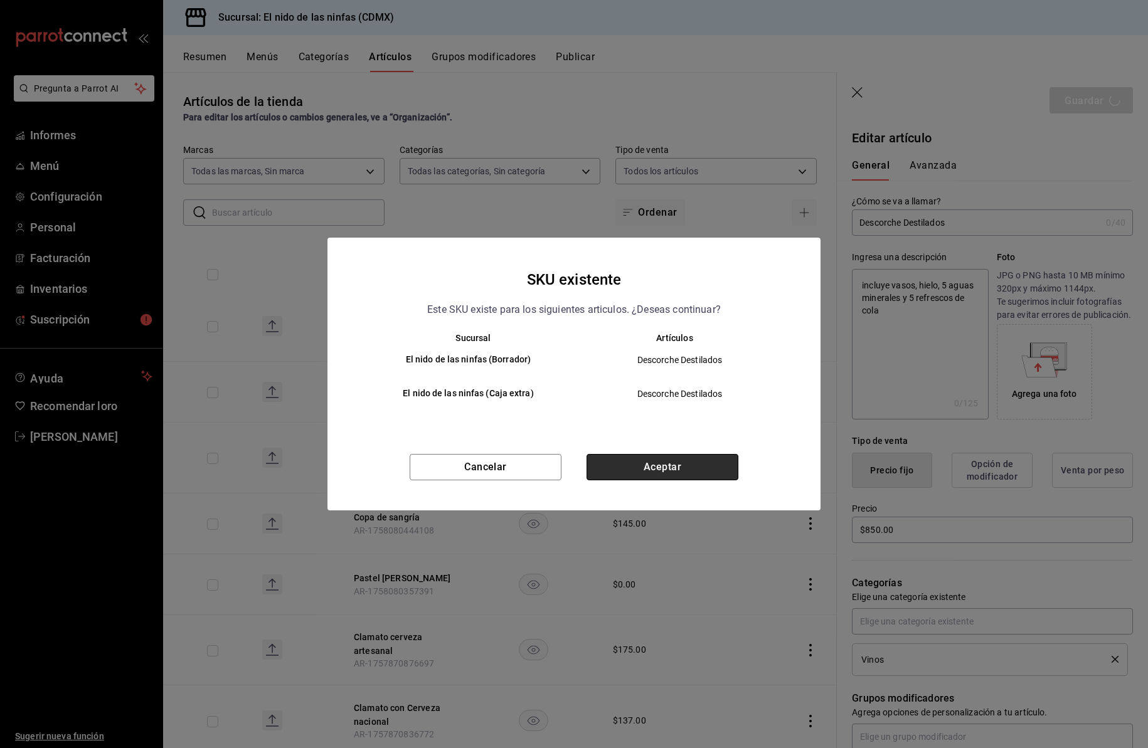
click at [681, 467] on button "Aceptar" at bounding box center [662, 467] width 152 height 26
type textarea "x"
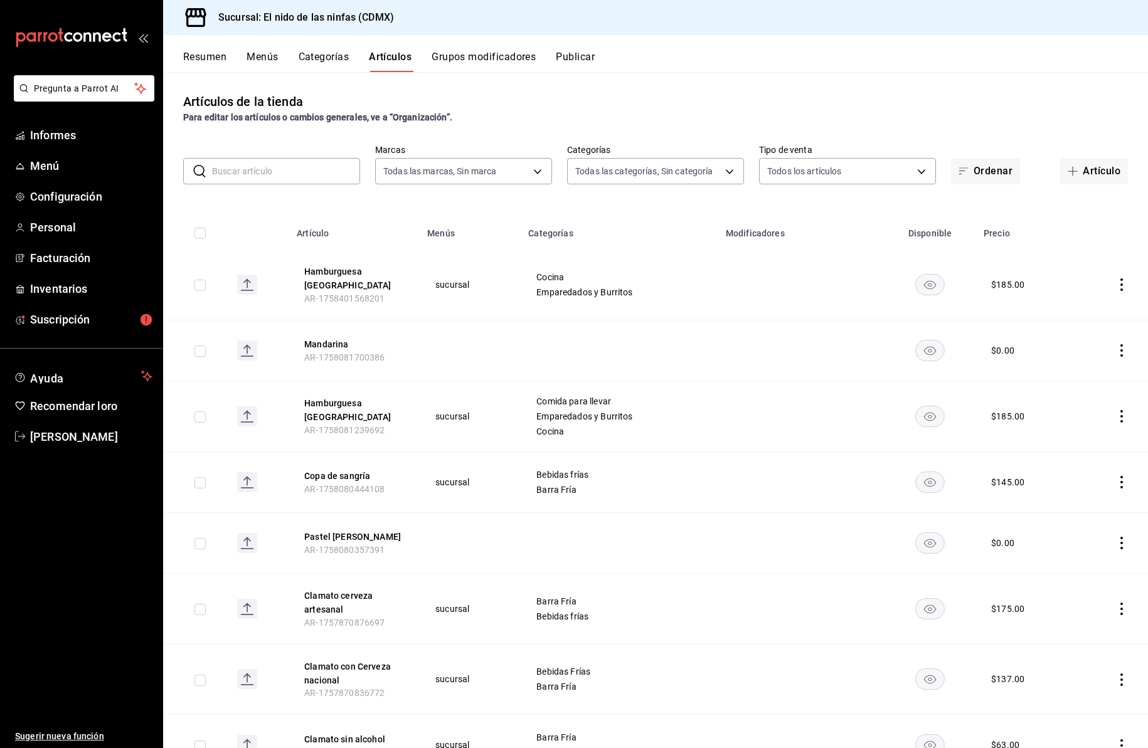
click at [278, 176] on input "text" at bounding box center [286, 171] width 148 height 25
type input "d"
click at [792, 81] on div "Artículos de la tienda Para editar los artículos o cambios generales, ve a “Org…" at bounding box center [655, 410] width 985 height 676
